Goal: Task Accomplishment & Management: Use online tool/utility

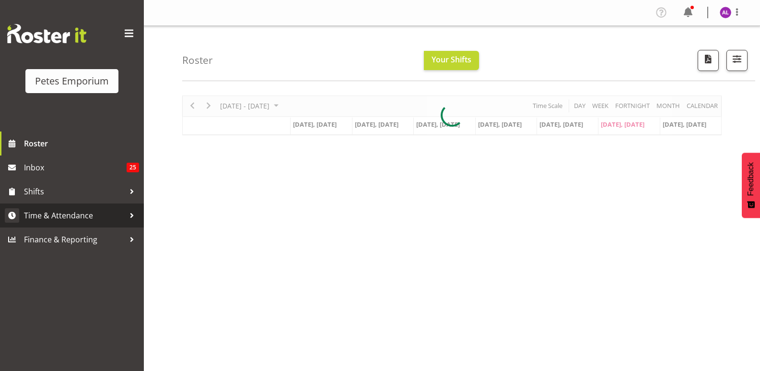
click at [127, 217] on div at bounding box center [132, 215] width 14 height 14
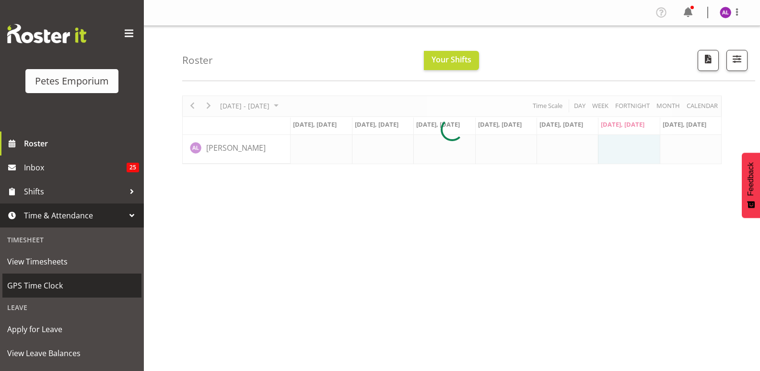
click at [58, 287] on span "GPS Time Clock" at bounding box center [71, 285] width 129 height 14
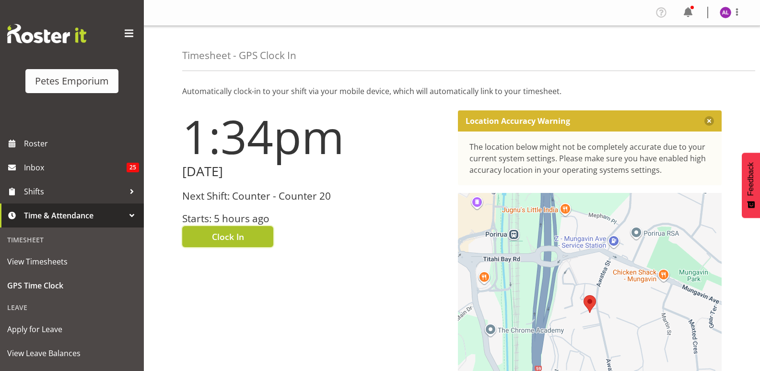
click at [226, 226] on button "Clock In" at bounding box center [227, 236] width 91 height 21
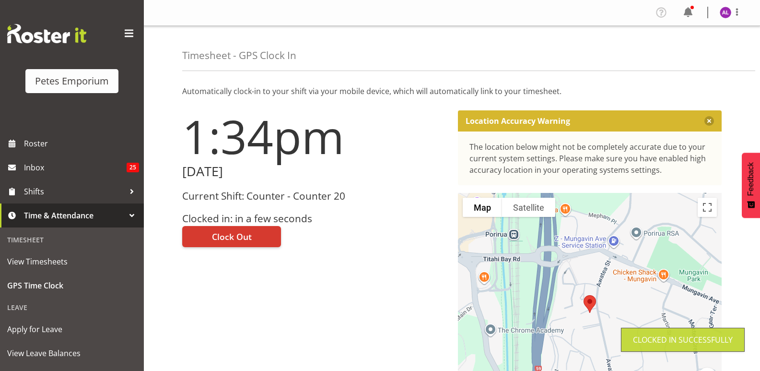
click at [724, 8] on img at bounding box center [725, 13] width 12 height 12
click at [692, 48] on link "Log Out" at bounding box center [696, 50] width 92 height 17
